Goal: Communication & Community: Answer question/provide support

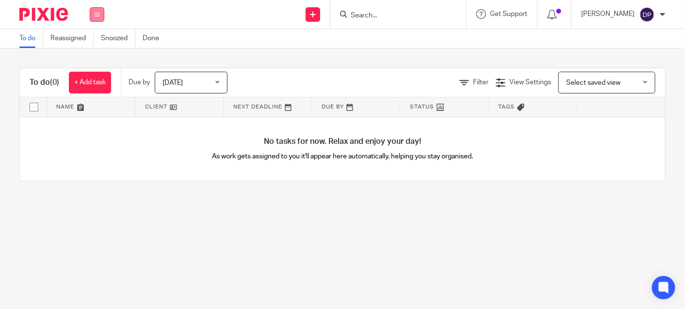
click at [96, 17] on button at bounding box center [97, 14] width 15 height 15
click at [85, 73] on link "Clients" at bounding box center [94, 73] width 21 height 7
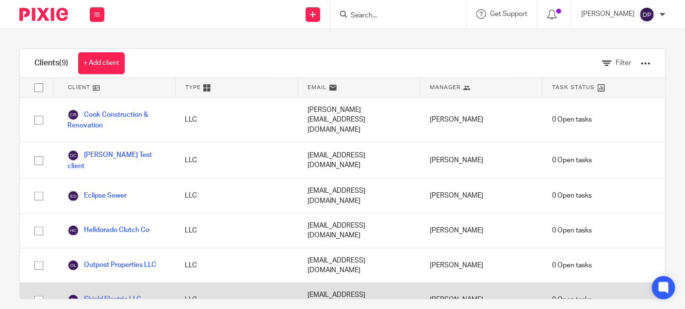
click at [111, 294] on link "Shield Electric LLC" at bounding box center [104, 300] width 74 height 12
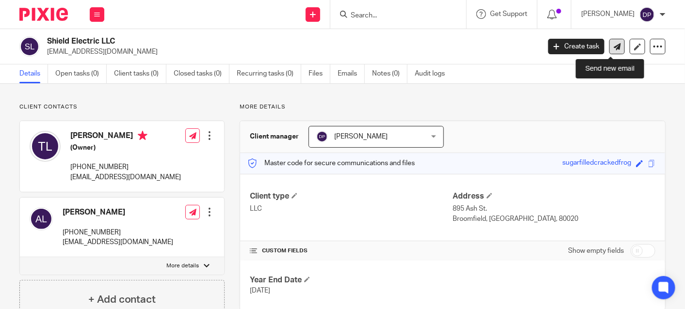
click at [614, 46] on icon at bounding box center [617, 46] width 7 height 7
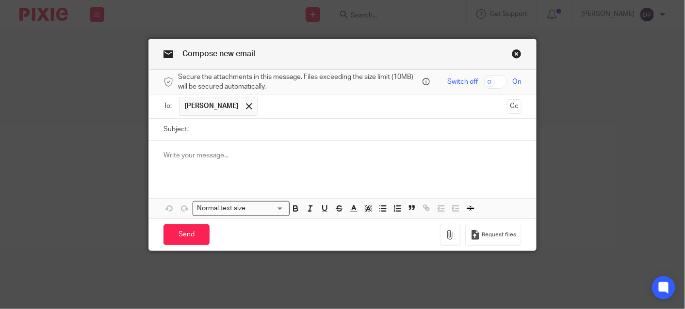
click at [239, 134] on input "Subject:" at bounding box center [358, 130] width 328 height 22
type input "July Reports"
click at [212, 153] on p at bounding box center [342, 156] width 358 height 10
click at [271, 104] on input "text" at bounding box center [382, 106] width 240 height 19
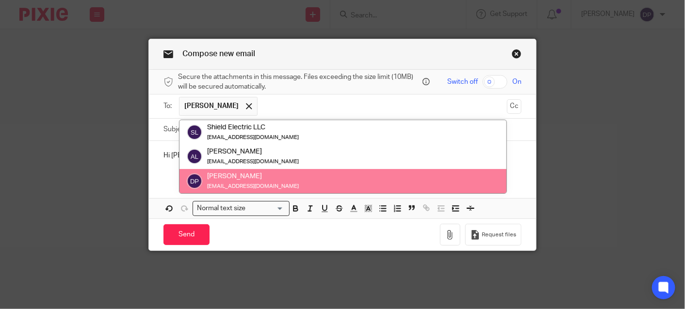
click at [165, 172] on div "Hi Trent and Ann" at bounding box center [342, 160] width 387 height 38
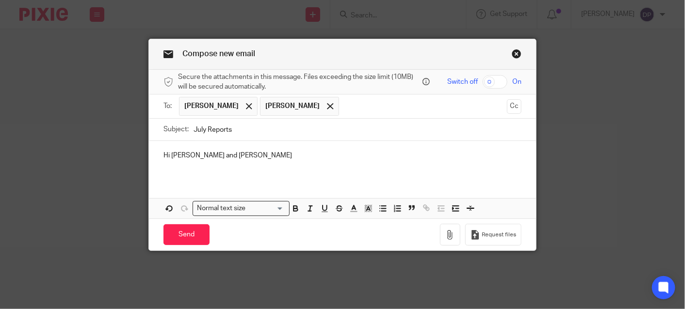
click at [217, 155] on p "Hi Trent and Ann" at bounding box center [342, 156] width 358 height 10
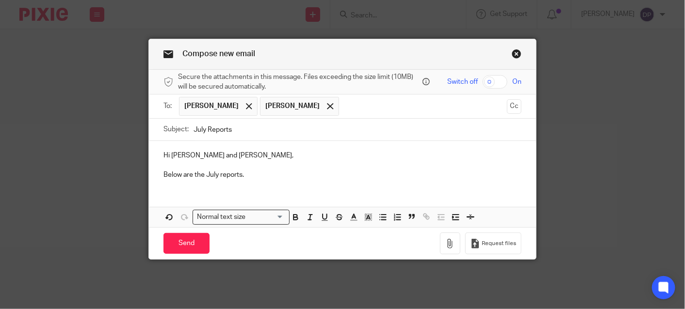
click at [158, 175] on div "Hi Trent and Anneka, Below are the July reports." at bounding box center [342, 164] width 387 height 47
click at [357, 172] on p "I hope everything is going well! Below are the July reports." at bounding box center [342, 175] width 358 height 10
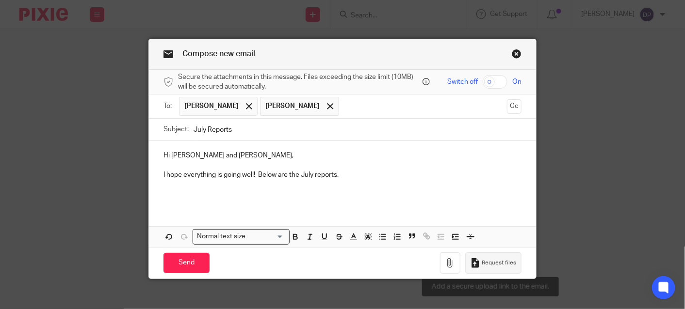
click at [474, 259] on icon "button" at bounding box center [476, 264] width 10 height 10
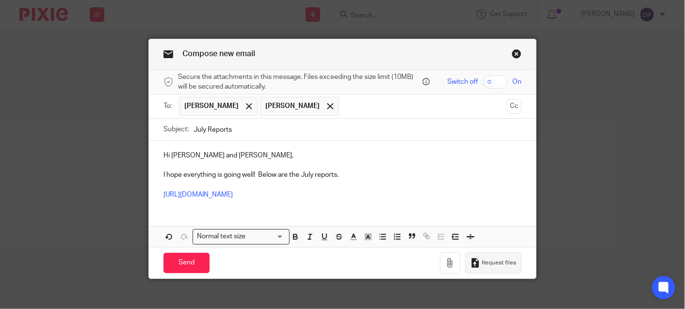
click at [502, 81] on input "checkbox" at bounding box center [495, 82] width 25 height 14
checkbox input "true"
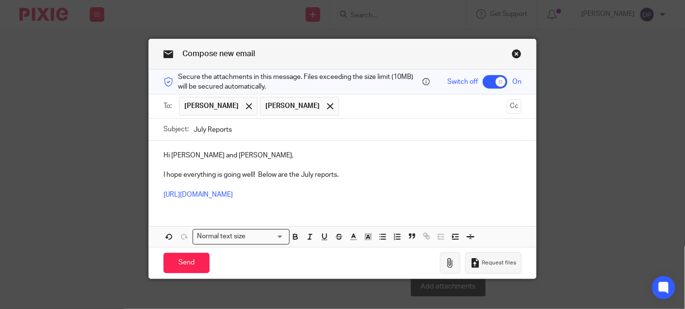
click at [446, 263] on icon "button" at bounding box center [450, 264] width 10 height 10
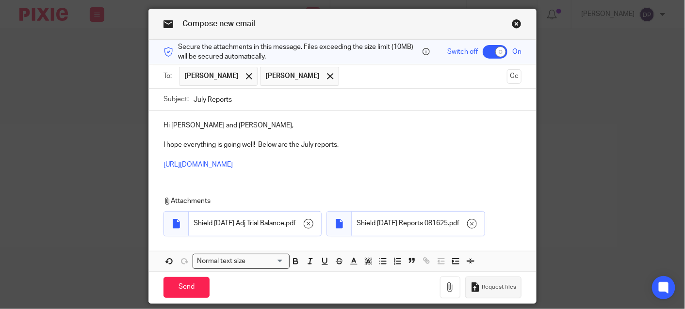
scroll to position [62, 0]
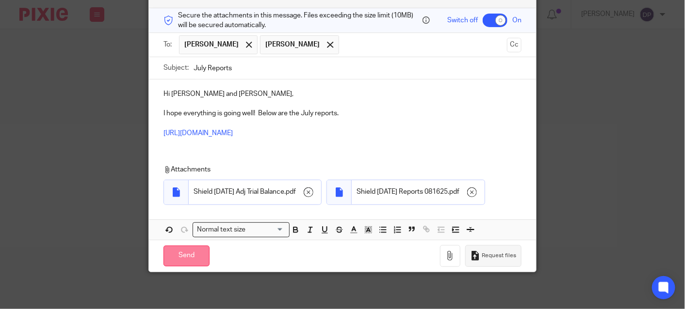
click at [196, 253] on input "Send" at bounding box center [186, 256] width 46 height 21
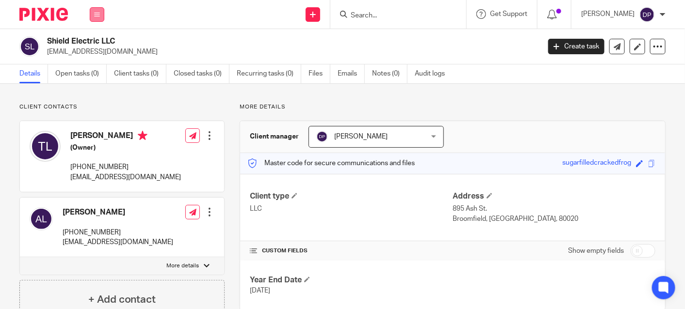
click at [98, 16] on icon at bounding box center [97, 15] width 6 height 6
click at [93, 70] on link "Clients" at bounding box center [95, 73] width 22 height 7
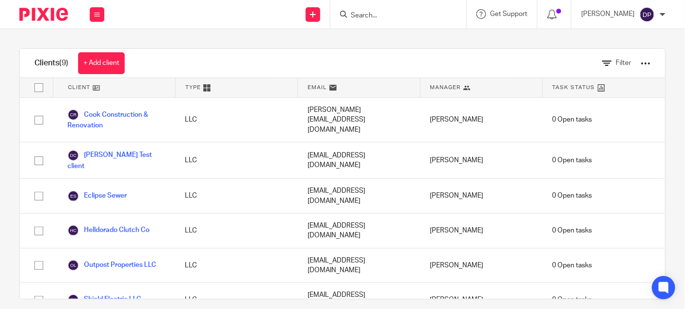
click at [641, 62] on div at bounding box center [646, 64] width 10 height 10
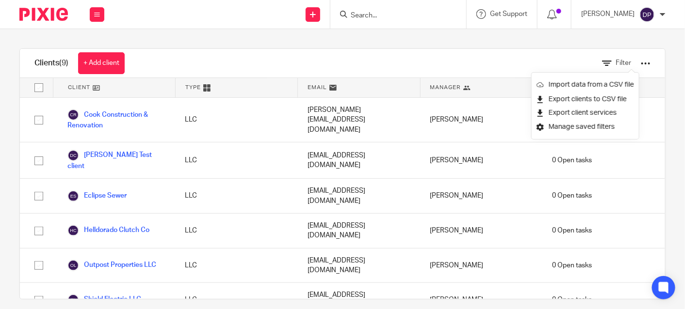
click at [406, 54] on div "Clients (9) + Add client Filter" at bounding box center [342, 63] width 645 height 29
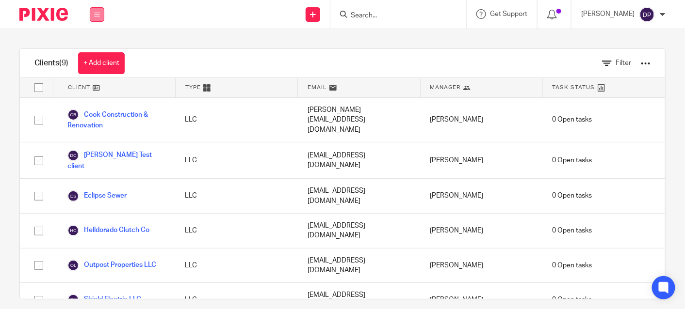
click at [96, 12] on icon at bounding box center [97, 15] width 6 height 6
click at [199, 29] on div "Work Email Clients Team Reports Settings Work Email Clients Team Reports Settin…" at bounding box center [342, 14] width 685 height 29
drag, startPoint x: 86, startPoint y: 111, endPoint x: 193, endPoint y: 26, distance: 136.1
click at [193, 26] on div "Send new email Create task Add client Get Support Contact via email Check our d…" at bounding box center [399, 14] width 571 height 29
click at [602, 64] on icon at bounding box center [607, 64] width 10 height 10
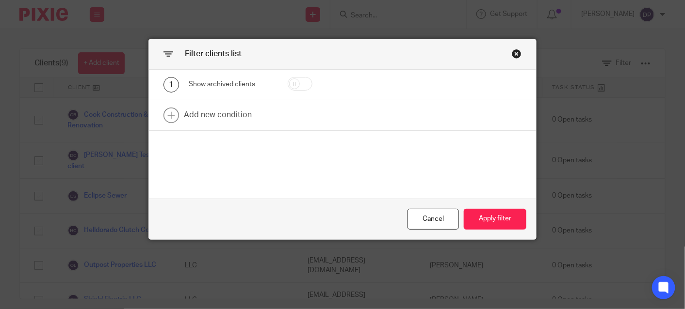
click at [515, 55] on div "Close this dialog window" at bounding box center [517, 54] width 10 height 10
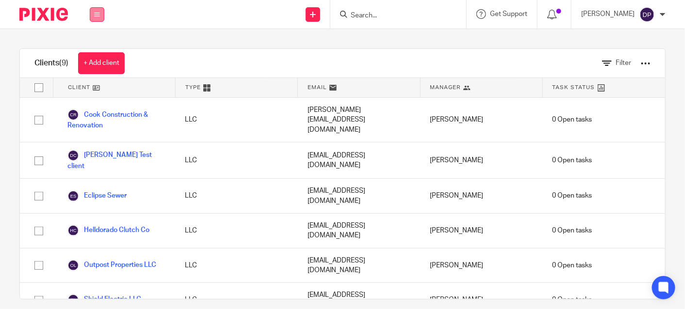
click at [99, 15] on icon at bounding box center [97, 15] width 6 height 6
click at [89, 58] on link "Email" at bounding box center [92, 59] width 16 height 7
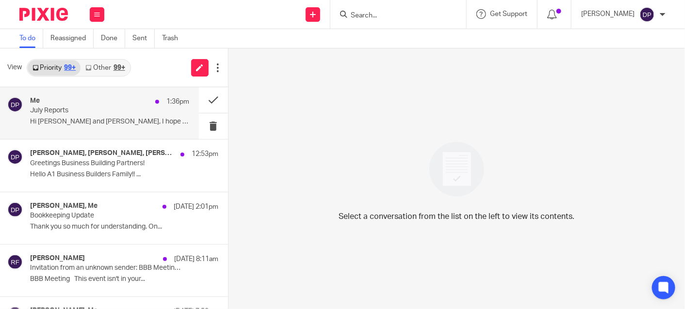
click at [103, 108] on p "July Reports" at bounding box center [93, 111] width 127 height 8
